Goal: Task Accomplishment & Management: Manage account settings

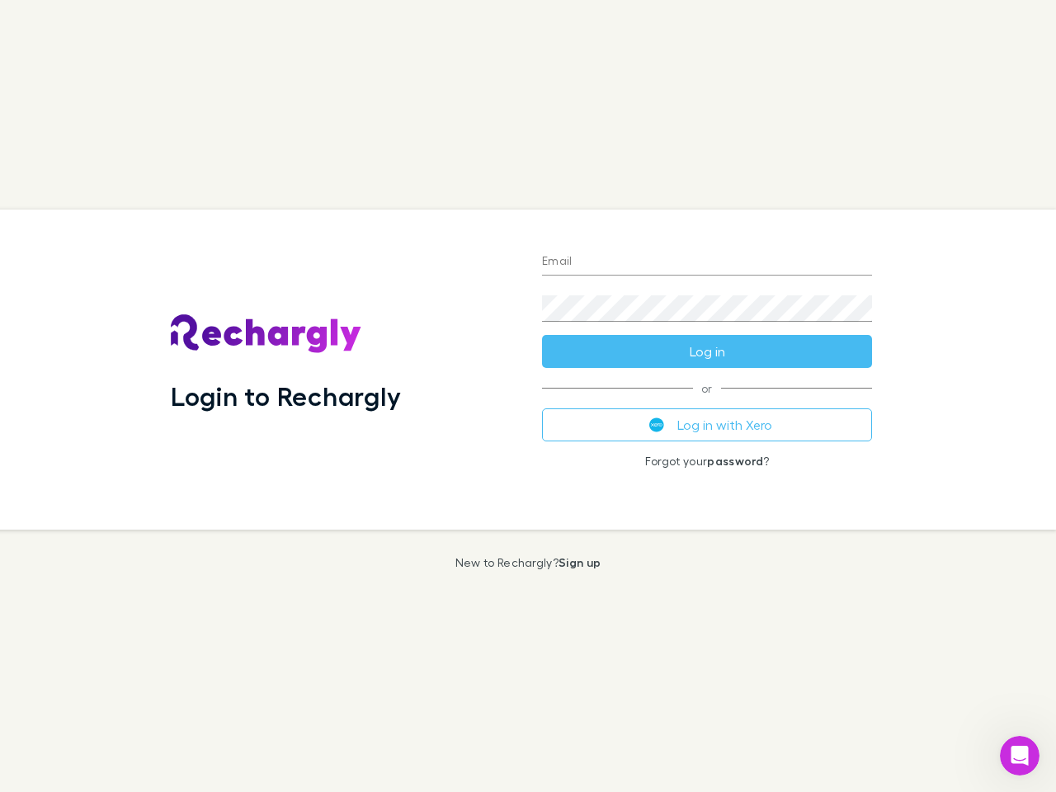
click at [528, 396] on div "Login to Rechargly" at bounding box center [343, 370] width 371 height 320
click at [707, 262] on input "Email" at bounding box center [707, 262] width 330 height 26
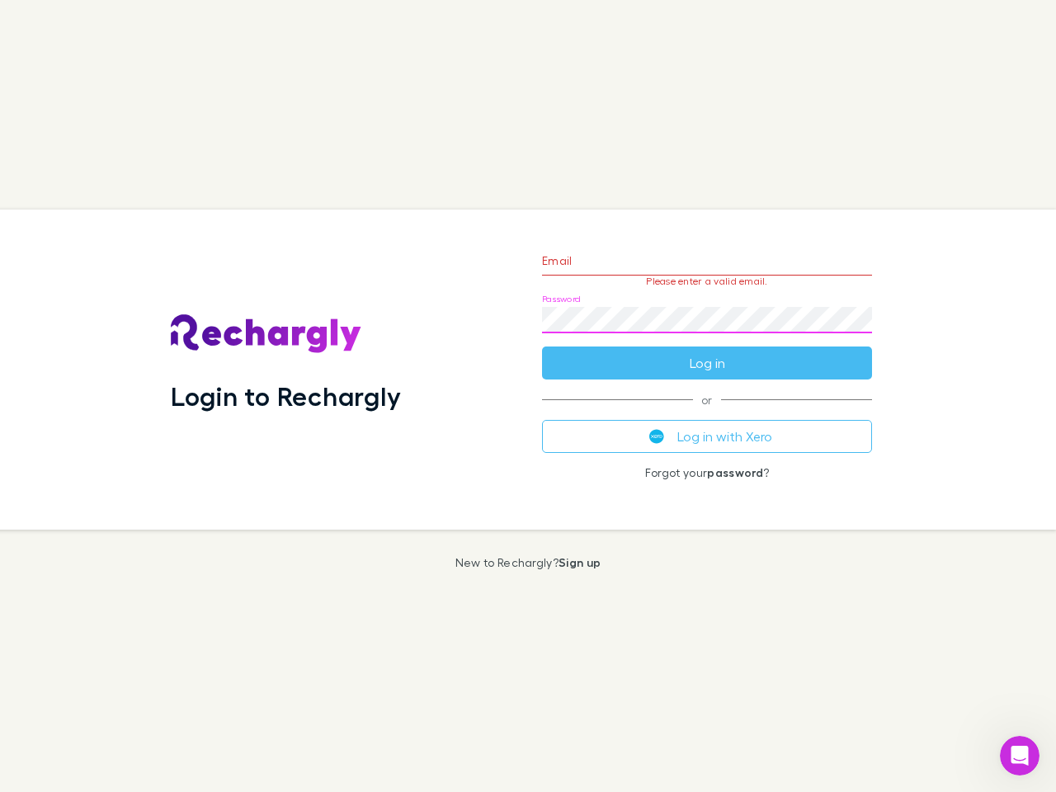
click at [707, 352] on form "Email Please enter a valid email. Password Log in" at bounding box center [707, 308] width 330 height 144
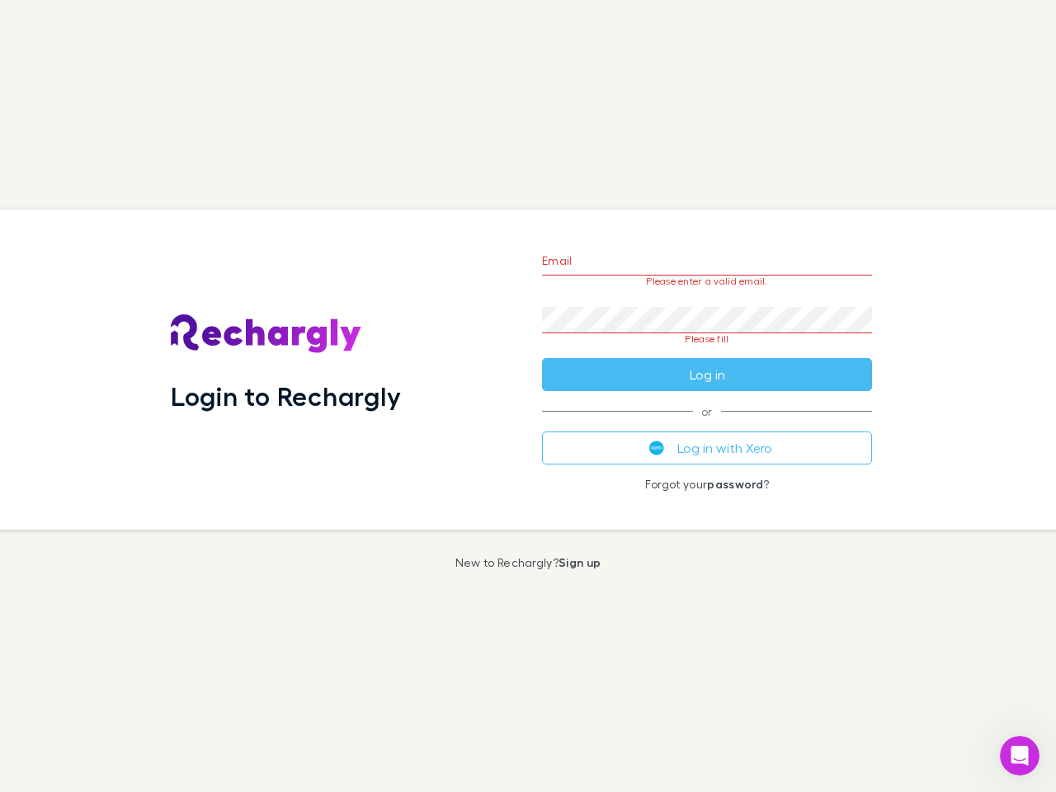
click at [707, 425] on div "Email Please enter a valid email. Password Please fill Log in or Log in with Xe…" at bounding box center [707, 370] width 356 height 320
click at [1020, 756] on icon "Open Intercom Messenger" at bounding box center [1020, 756] width 27 height 27
